Goal: Task Accomplishment & Management: Use online tool/utility

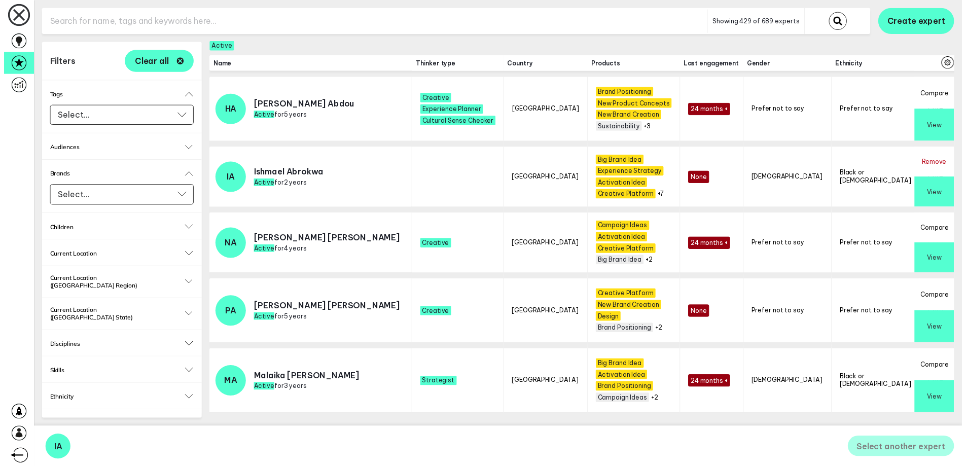
scroll to position [227, 0]
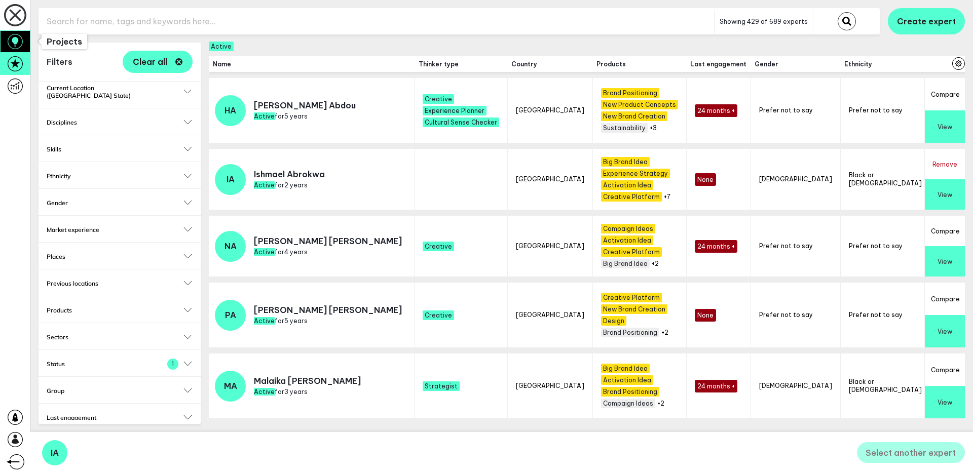
click at [16, 40] on icon at bounding box center [15, 41] width 7 height 9
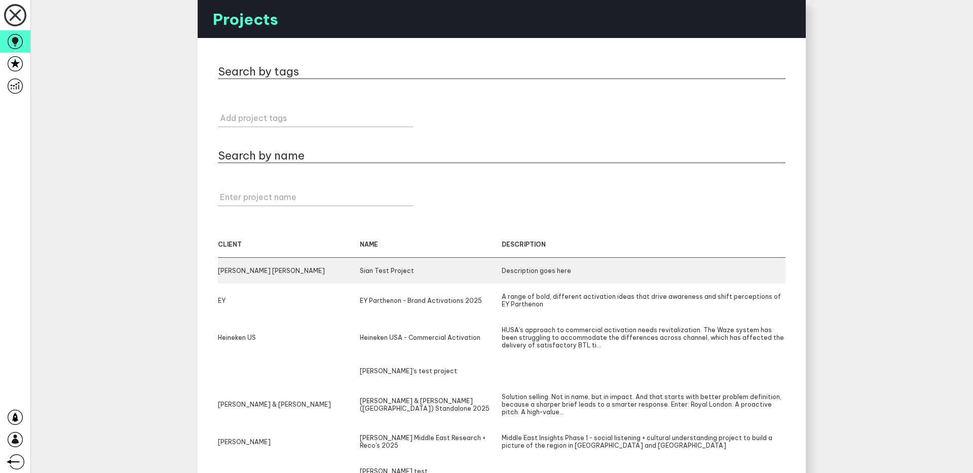
click at [271, 274] on div "[PERSON_NAME] [PERSON_NAME]" at bounding box center [289, 271] width 142 height 8
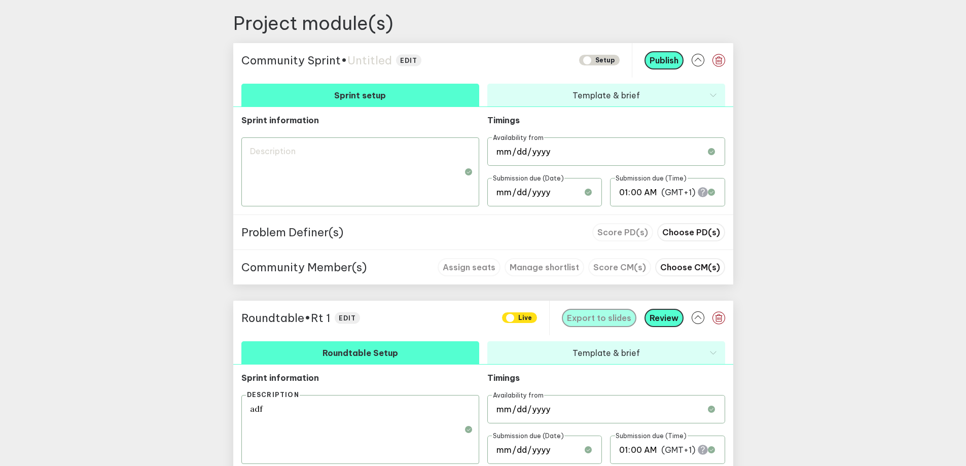
scroll to position [438, 0]
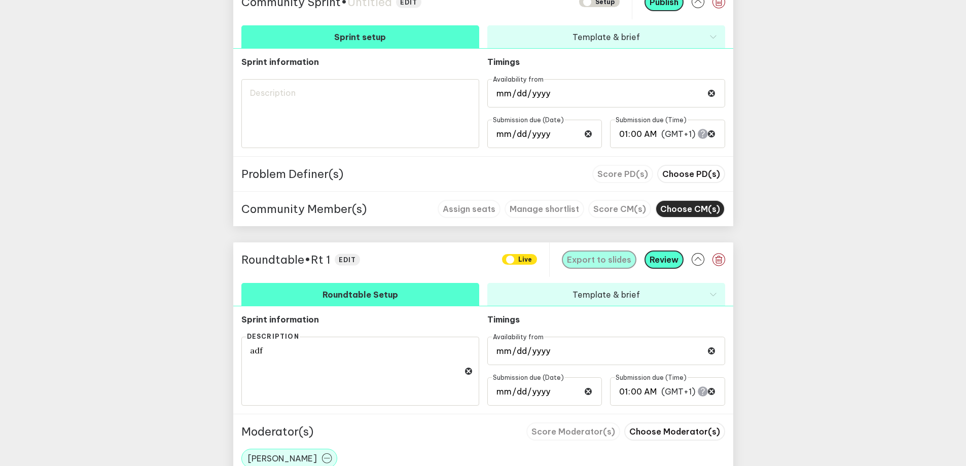
click at [685, 207] on span "Choose CM(s)" at bounding box center [690, 209] width 60 height 10
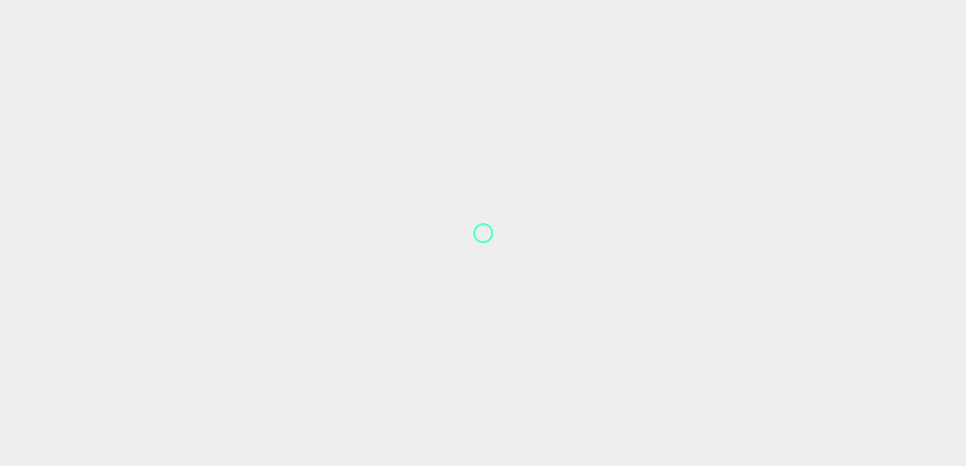
scroll to position [9, 0]
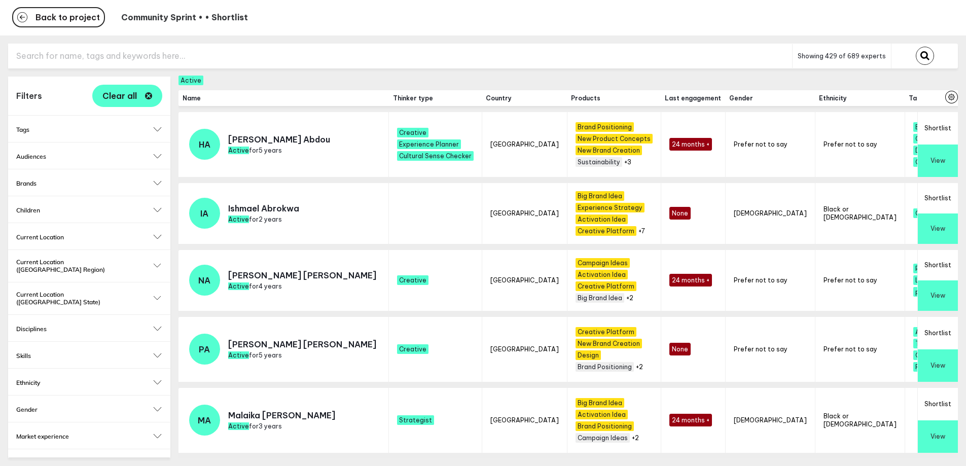
click at [71, 207] on div "Children 0-2 3-6 7-12 13-17 18+" at bounding box center [89, 209] width 162 height 26
click at [50, 198] on div "Children 0-2 3-6 7-12 13-17 18+" at bounding box center [89, 209] width 162 height 26
click at [32, 206] on h2 "Children" at bounding box center [89, 210] width 146 height 8
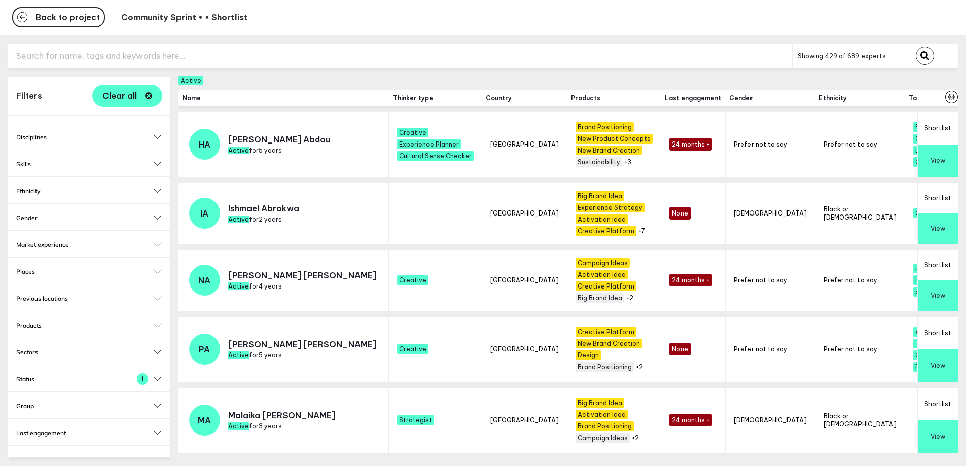
scroll to position [271, 0]
click at [77, 456] on h2 "Thinker type" at bounding box center [89, 460] width 146 height 8
click at [76, 448] on input "Select..." at bounding box center [82, 454] width 119 height 12
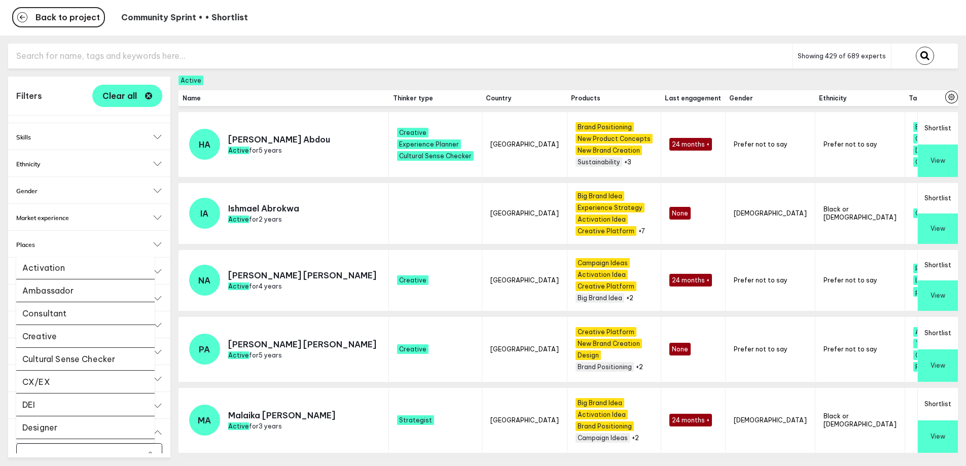
click at [74, 416] on li "Designer" at bounding box center [85, 427] width 138 height 23
checkbox input "false"
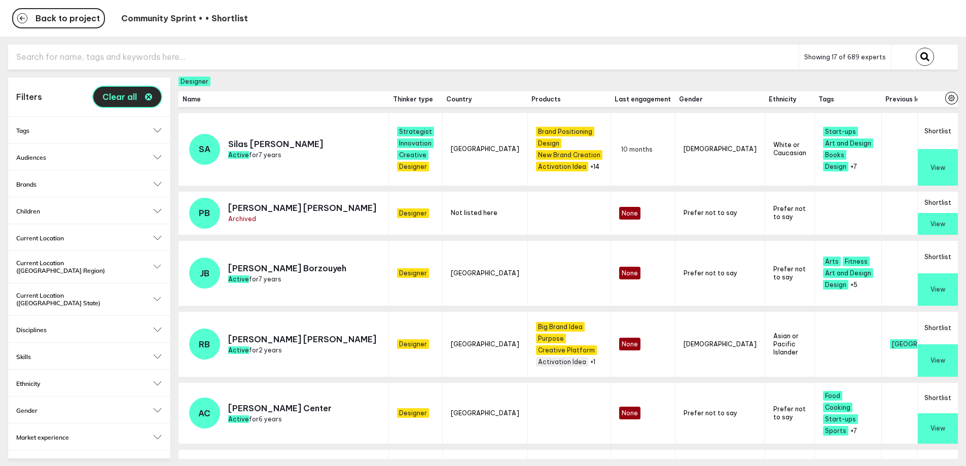
click at [122, 100] on span "Clear all" at bounding box center [119, 97] width 34 height 8
checkbox input "true"
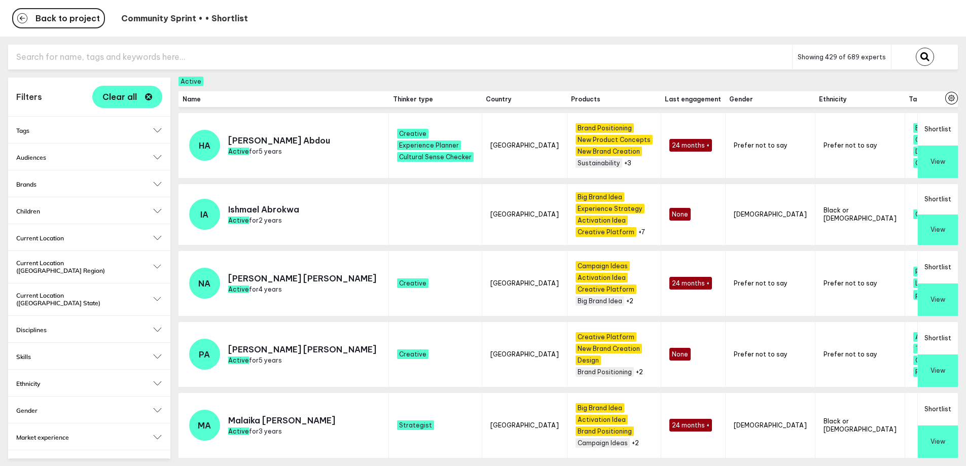
click at [943, 130] on button "Shortlist" at bounding box center [937, 129] width 40 height 32
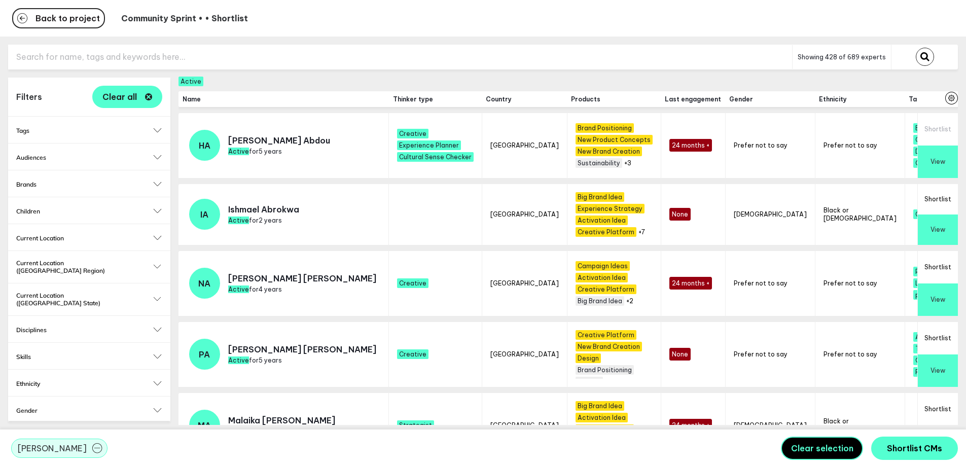
click at [940, 200] on button "Shortlist" at bounding box center [937, 199] width 40 height 30
click at [115, 326] on h2 "Disciplines" at bounding box center [89, 330] width 146 height 8
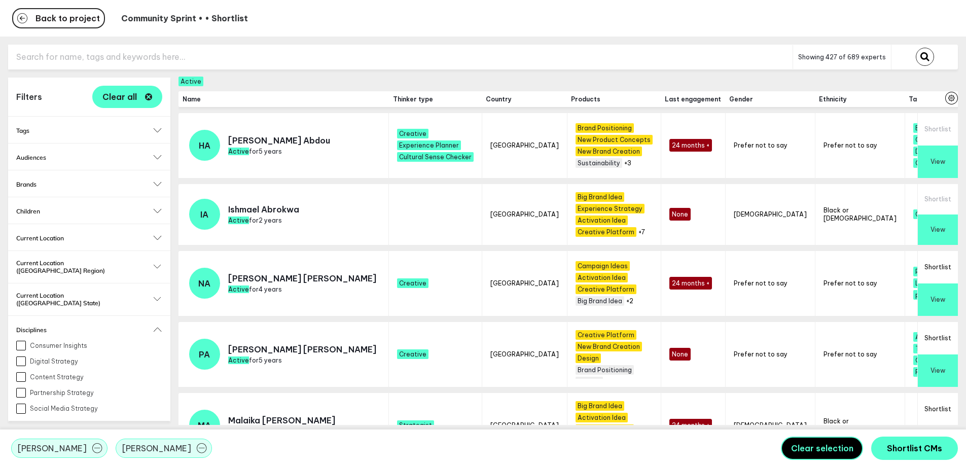
click at [83, 341] on label "Consumer Insights" at bounding box center [89, 346] width 146 height 10
click at [26, 341] on input "Consumer Insights" at bounding box center [21, 346] width 10 height 10
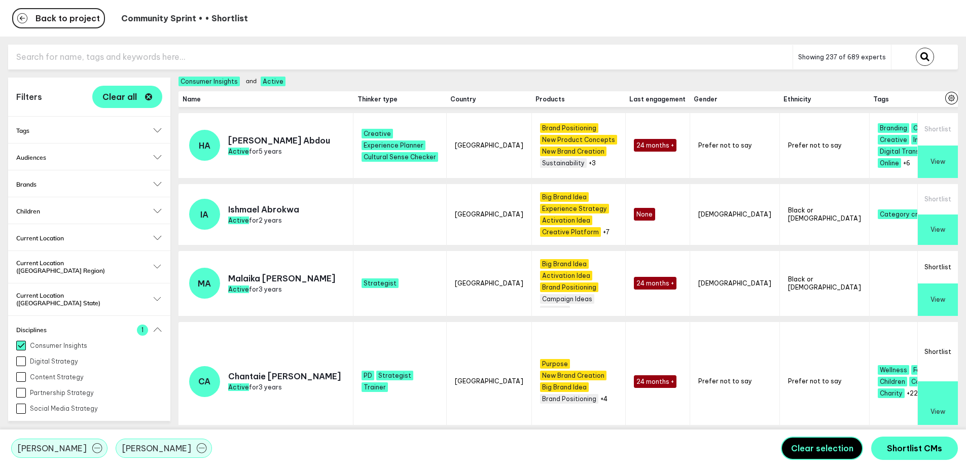
click at [83, 341] on label "Consumer Insights" at bounding box center [89, 346] width 146 height 10
click at [26, 341] on input "Consumer Insights" at bounding box center [21, 346] width 10 height 10
checkbox input "false"
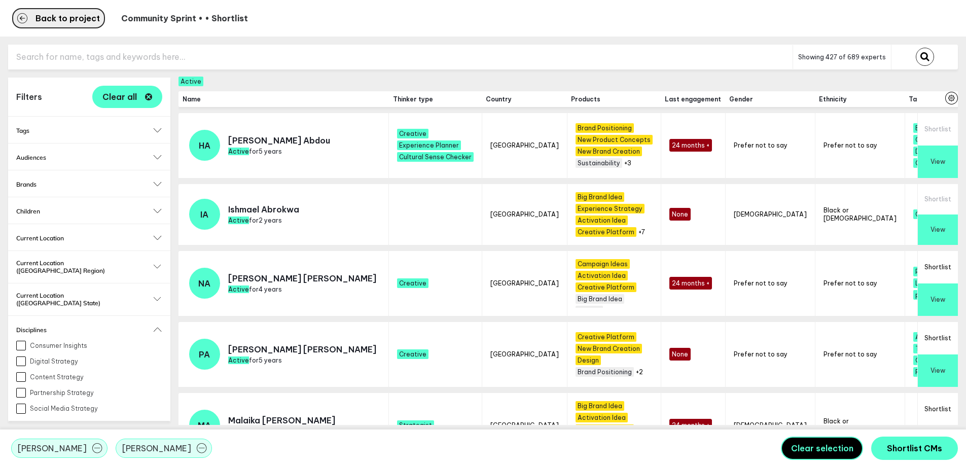
click at [67, 26] on button "Back to project" at bounding box center [58, 18] width 93 height 20
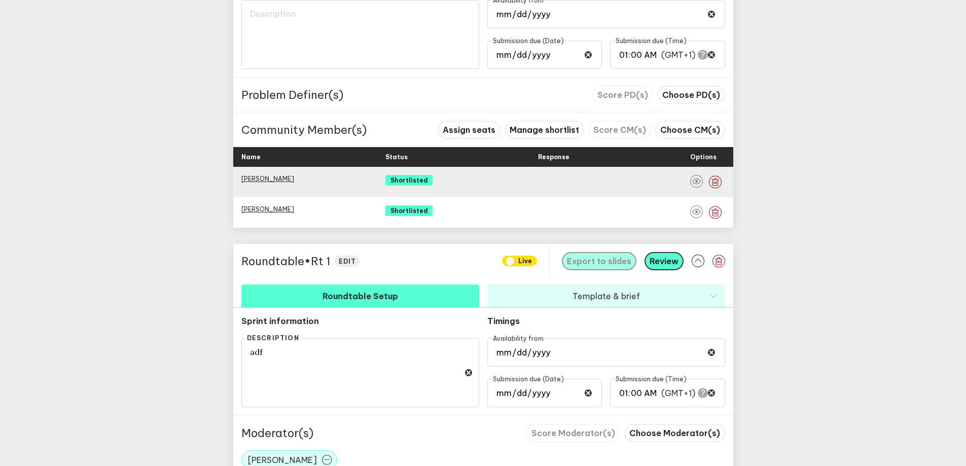
scroll to position [510, 0]
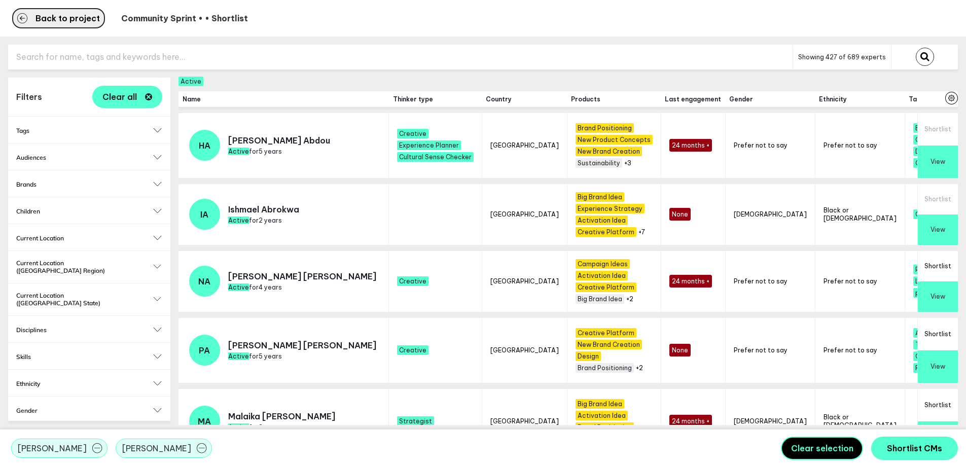
click at [78, 21] on span "Back to project" at bounding box center [67, 18] width 64 height 8
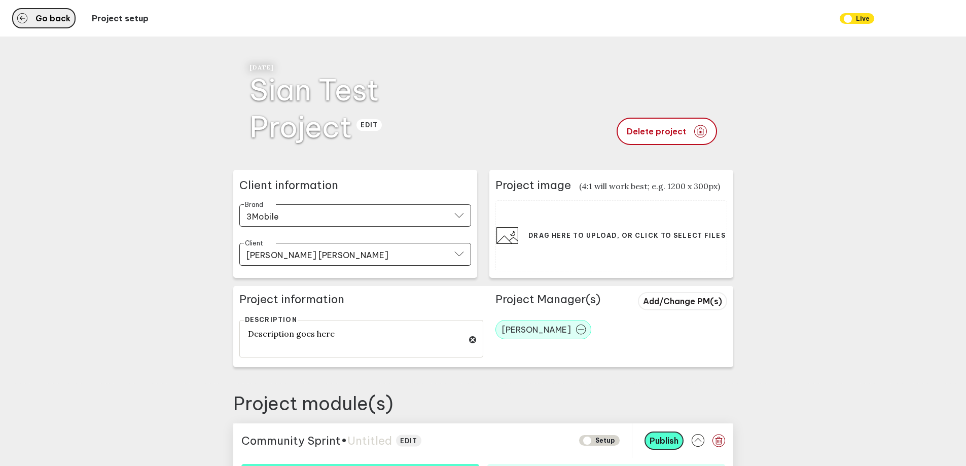
click at [53, 19] on span "Go back" at bounding box center [52, 18] width 35 height 8
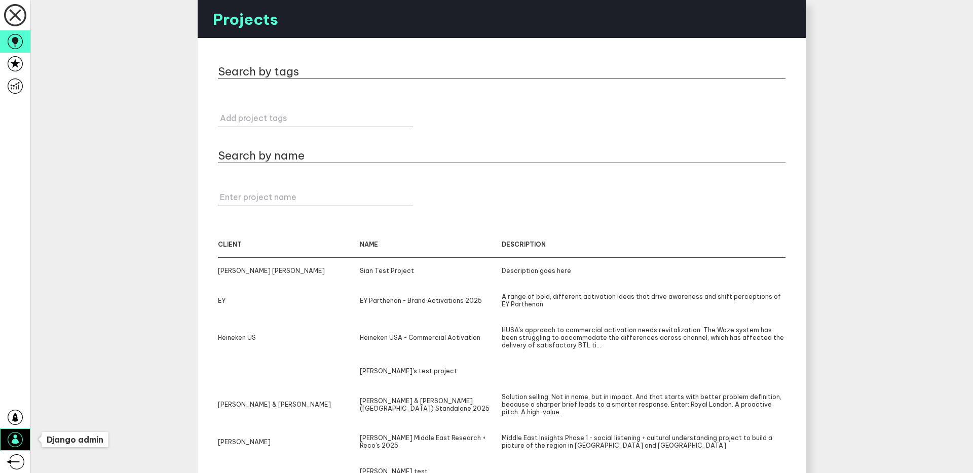
click at [15, 440] on icon at bounding box center [15, 439] width 7 height 9
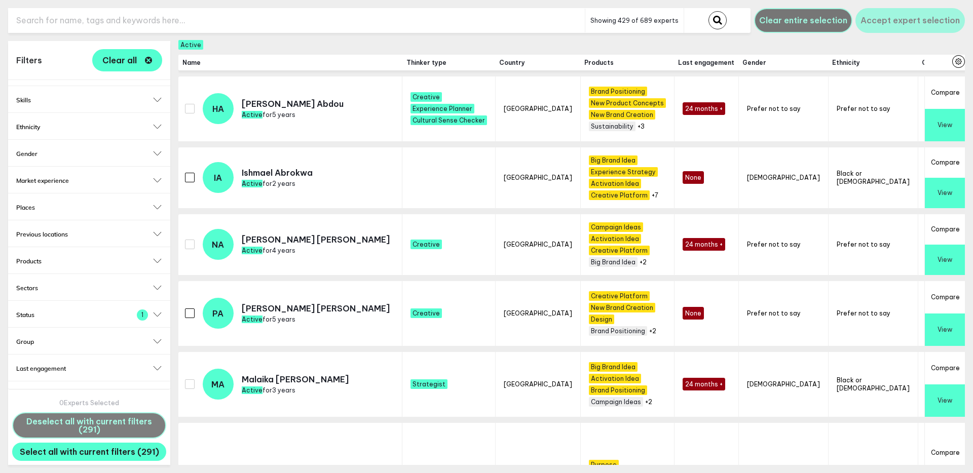
scroll to position [232, 0]
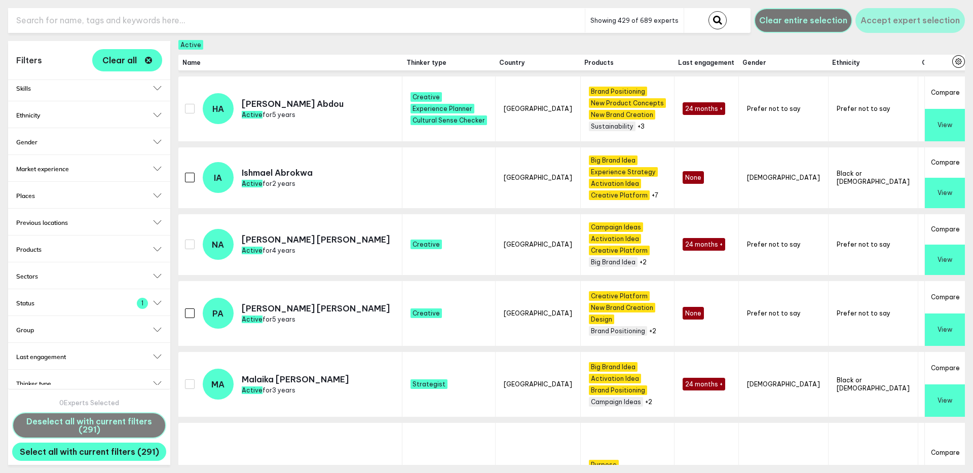
click at [92, 380] on h2 "Thinker type" at bounding box center [89, 384] width 146 height 8
click at [95, 372] on input "Select..." at bounding box center [82, 378] width 119 height 12
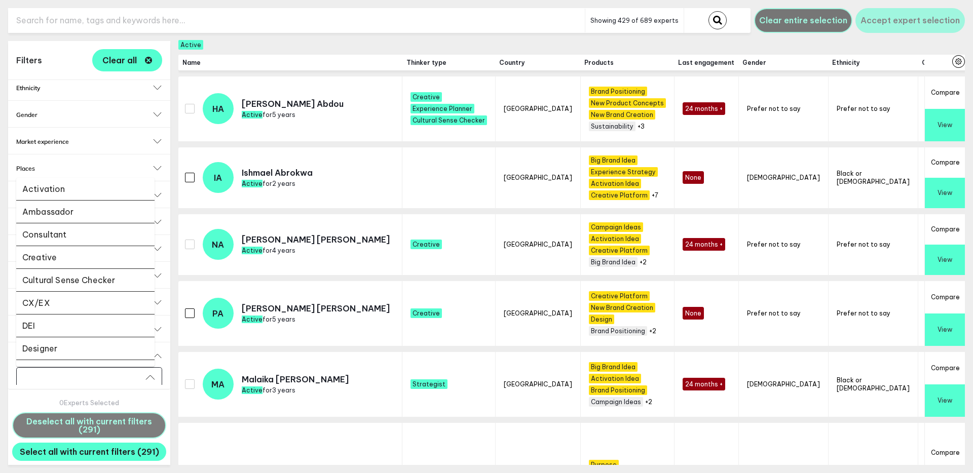
click at [90, 269] on li "Cultural Sense Checker" at bounding box center [85, 280] width 138 height 23
checkbox input "false"
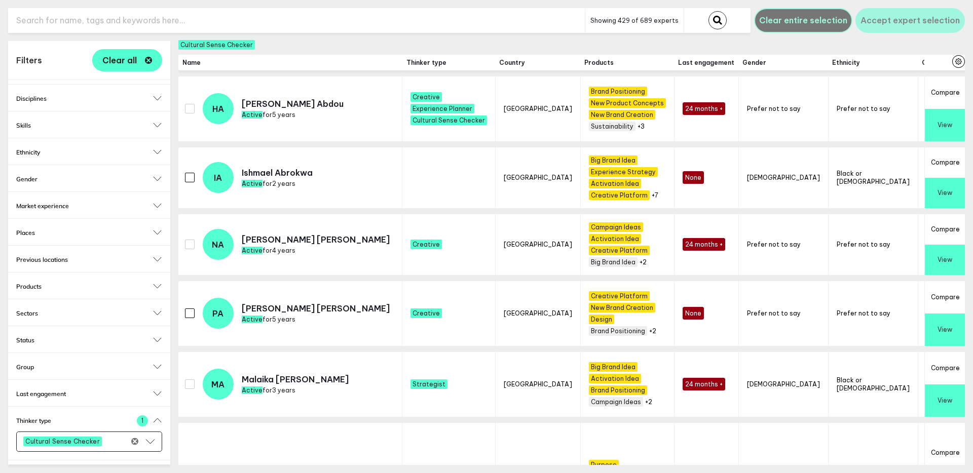
scroll to position [183, 0]
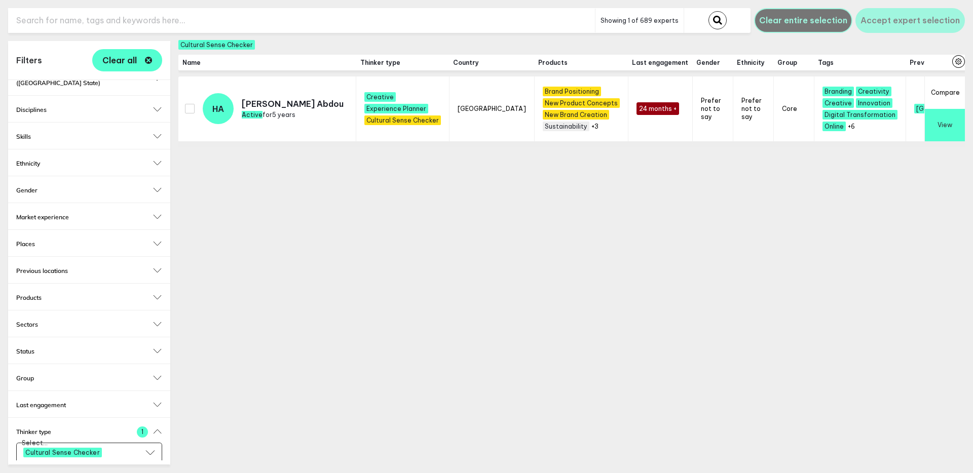
click at [93, 19] on input "text" at bounding box center [301, 20] width 587 height 25
type input "h"
checkbox input "true"
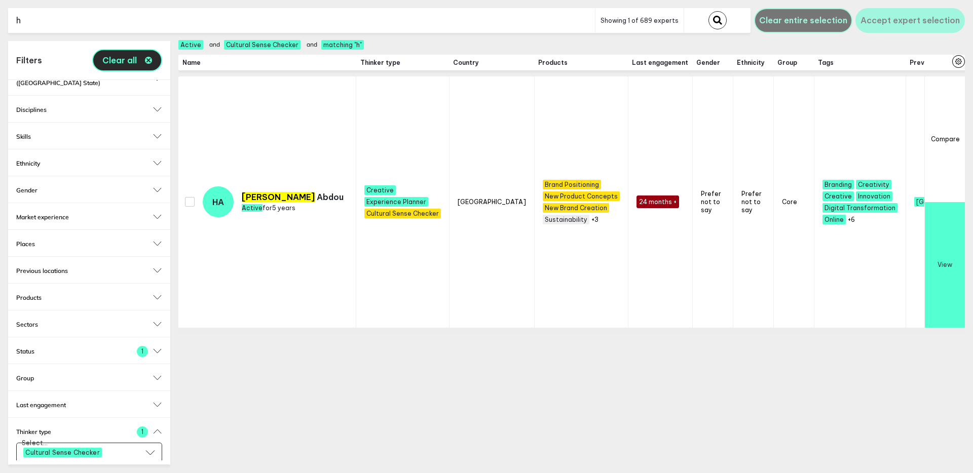
type input "h"
click at [136, 62] on span "Clear all" at bounding box center [119, 60] width 34 height 8
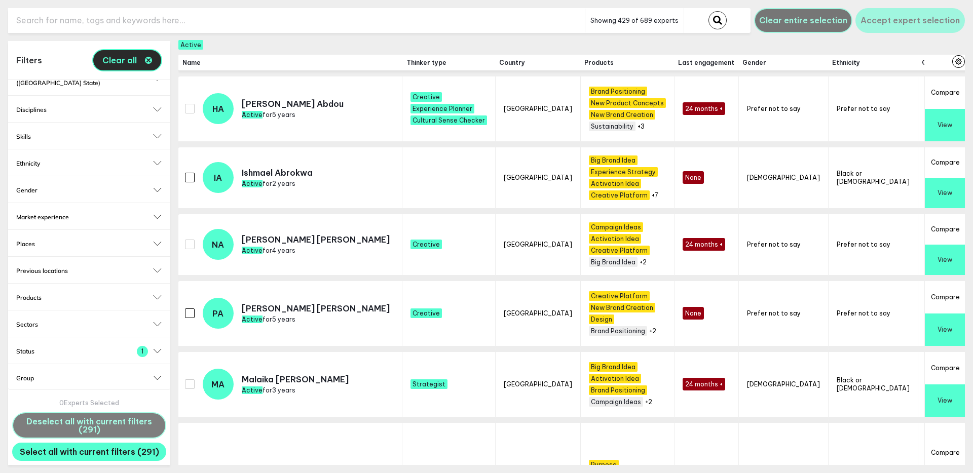
click at [128, 65] on button "Clear all" at bounding box center [127, 60] width 70 height 22
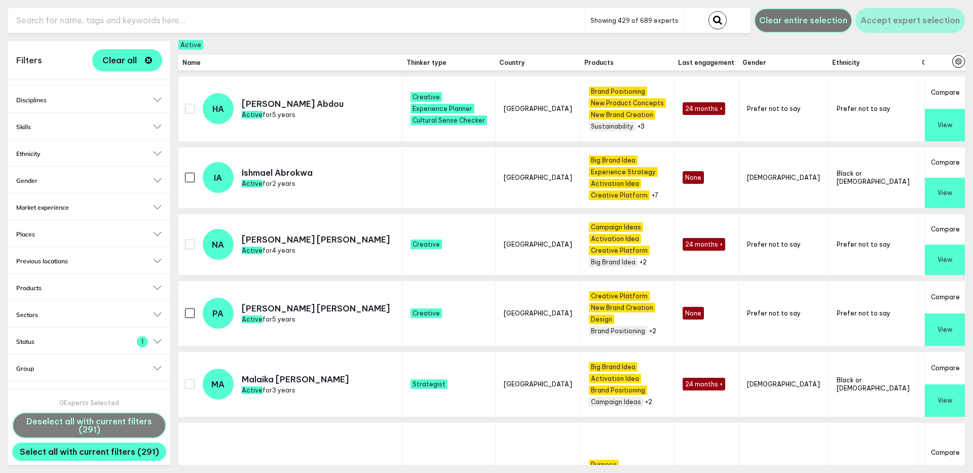
scroll to position [204, 0]
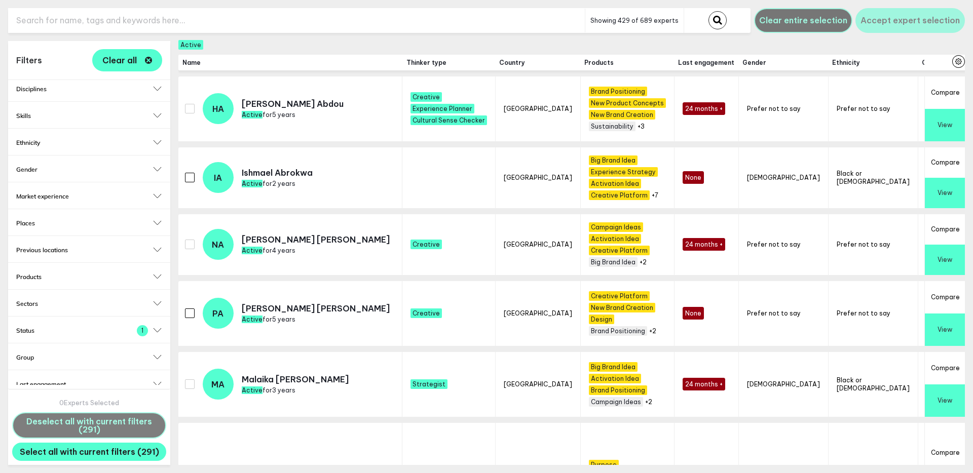
click at [65, 327] on div "Status 1 Active Archived Inactive" at bounding box center [89, 330] width 162 height 26
click at [68, 327] on h2 "Status" at bounding box center [89, 331] width 146 height 8
click at [33, 342] on label "Active" at bounding box center [89, 347] width 146 height 10
click at [26, 342] on input "Active" at bounding box center [21, 347] width 10 height 10
checkbox input "false"
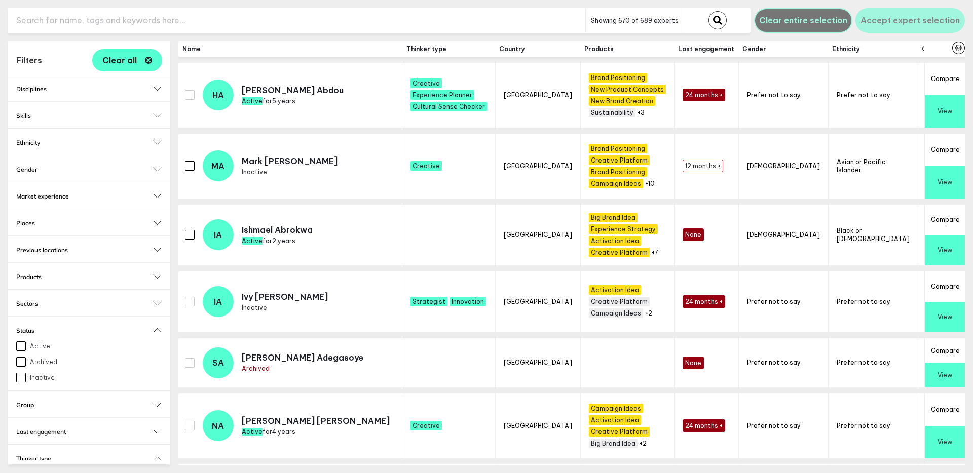
click at [24, 357] on input "Archived" at bounding box center [21, 362] width 10 height 10
checkbox input "true"
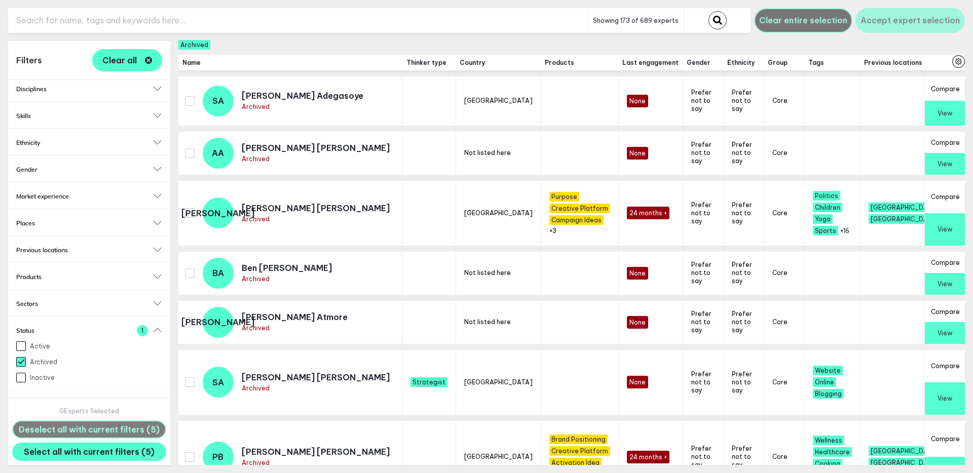
click at [21, 373] on input "Inactive" at bounding box center [21, 378] width 10 height 10
checkbox input "true"
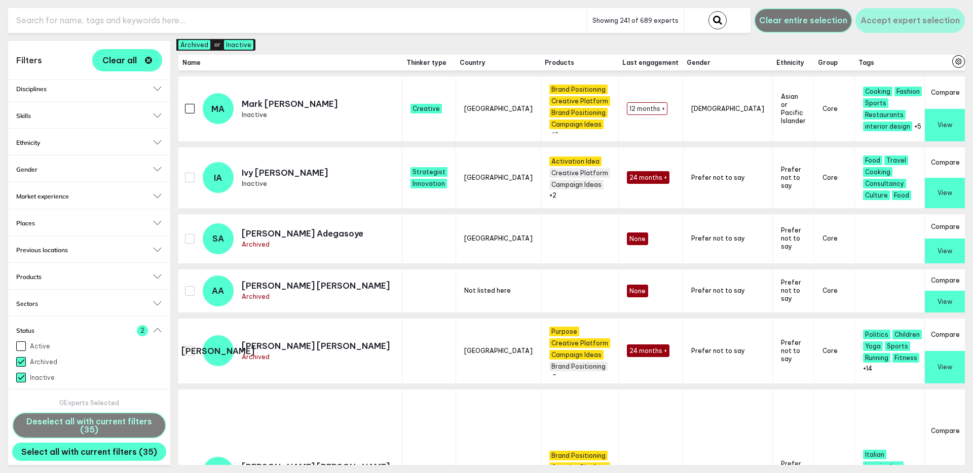
click at [21, 342] on input "Active" at bounding box center [21, 347] width 10 height 10
checkbox input "true"
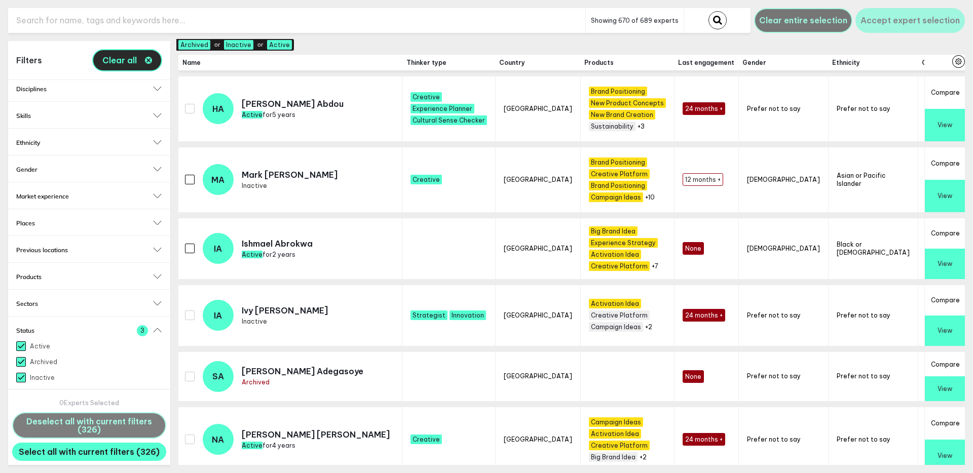
click at [136, 63] on span "Clear all" at bounding box center [119, 60] width 34 height 8
checkbox input "false"
